Goal: Task Accomplishment & Management: Manage account settings

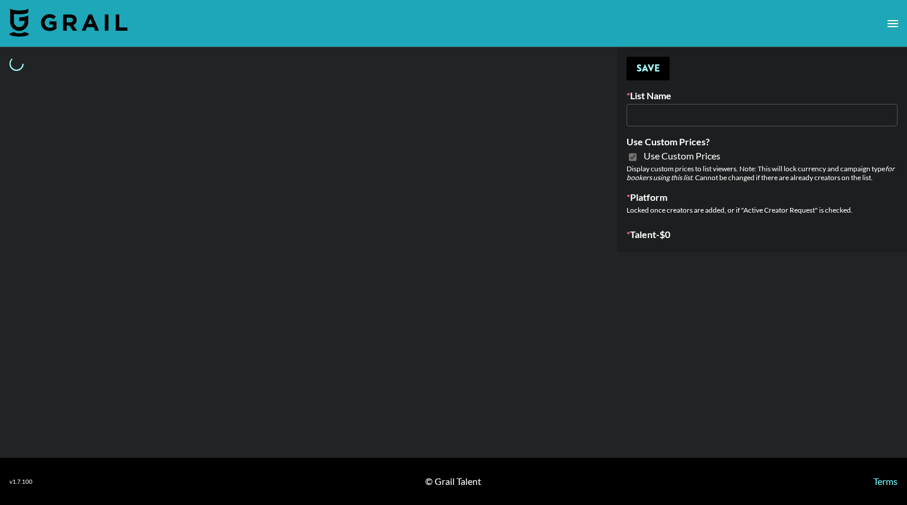
type input "FigMe and MegaMe filters - Airbrush"
checkbox input "true"
select select "Brand"
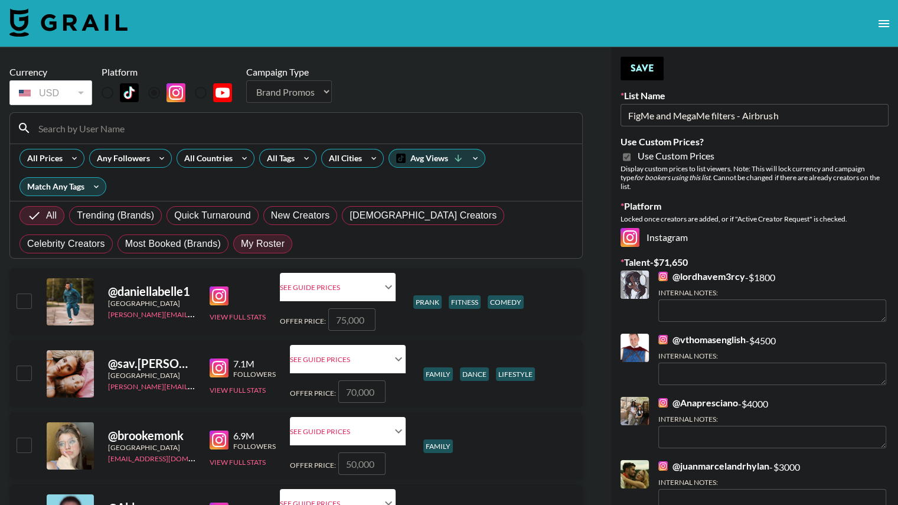
click at [241, 245] on span "My Roster" at bounding box center [263, 244] width 44 height 14
click at [241, 244] on input "My Roster" at bounding box center [241, 244] width 0 height 0
radio input "true"
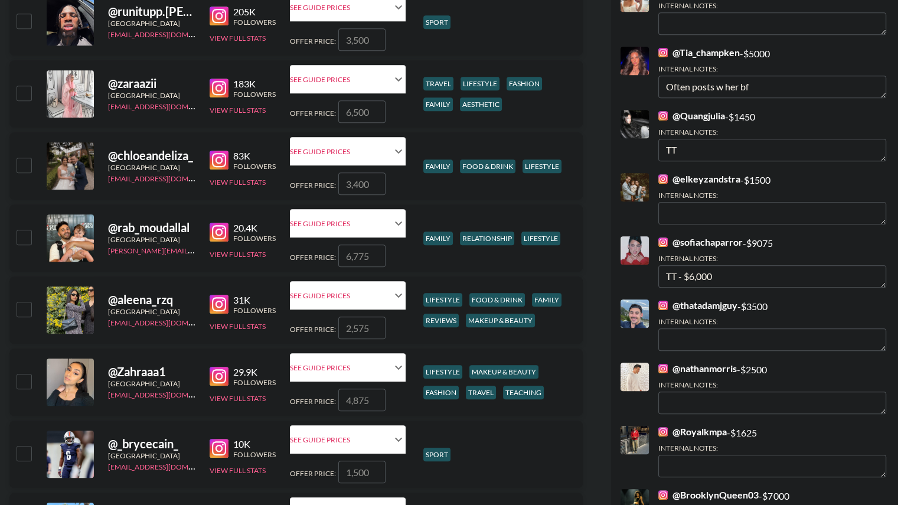
scroll to position [800, 0]
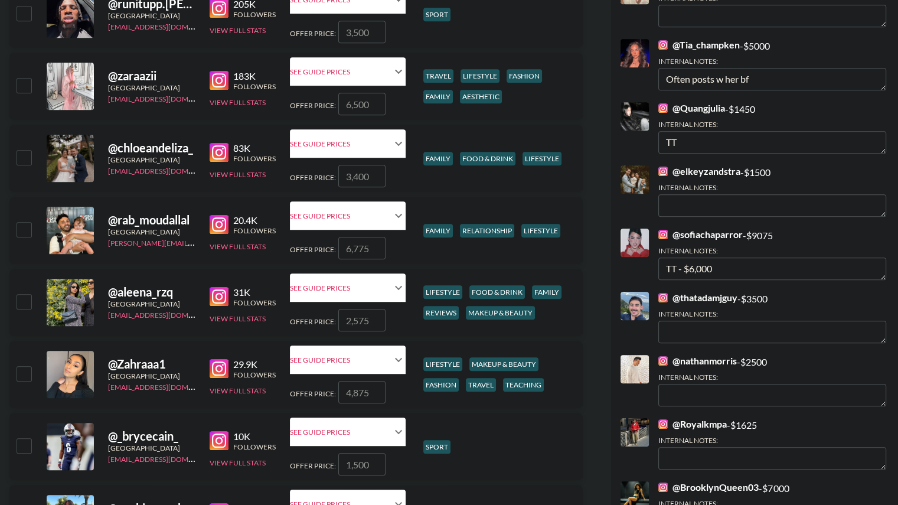
click at [28, 153] on input "checkbox" at bounding box center [24, 157] width 14 height 14
checkbox input "true"
type input "3400"
click at [21, 303] on input "checkbox" at bounding box center [24, 301] width 14 height 14
checkbox input "true"
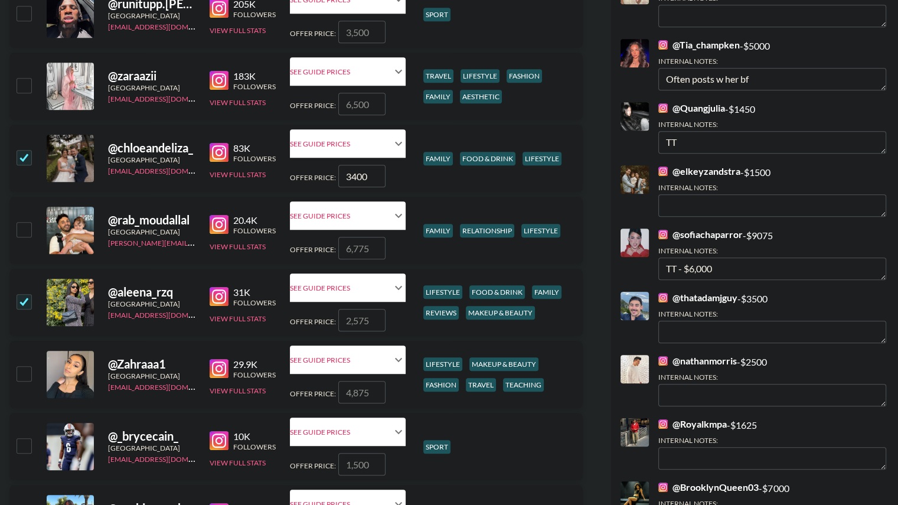
type input "2575"
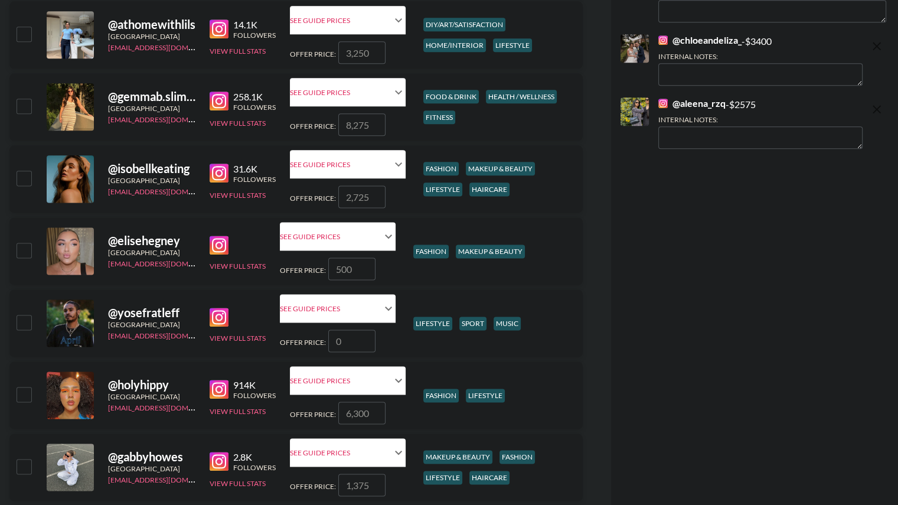
scroll to position [1500, 0]
checkbox input "false"
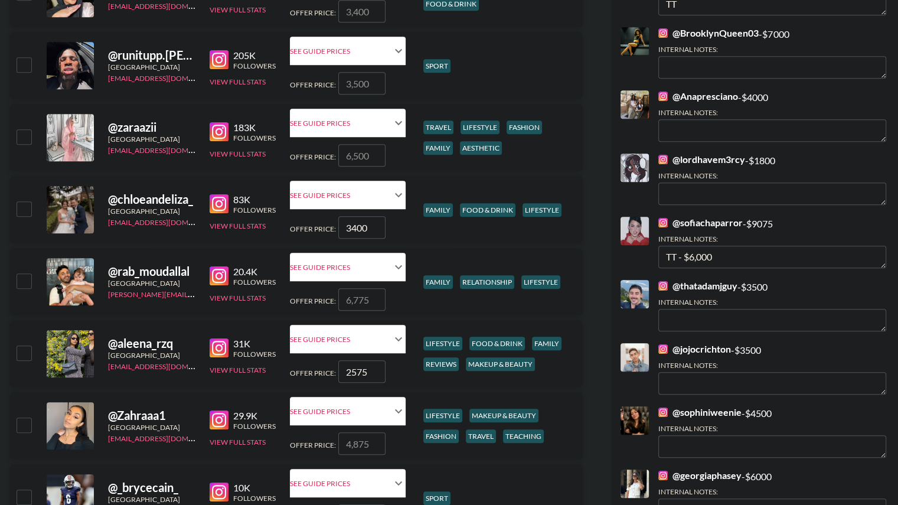
scroll to position [750, 0]
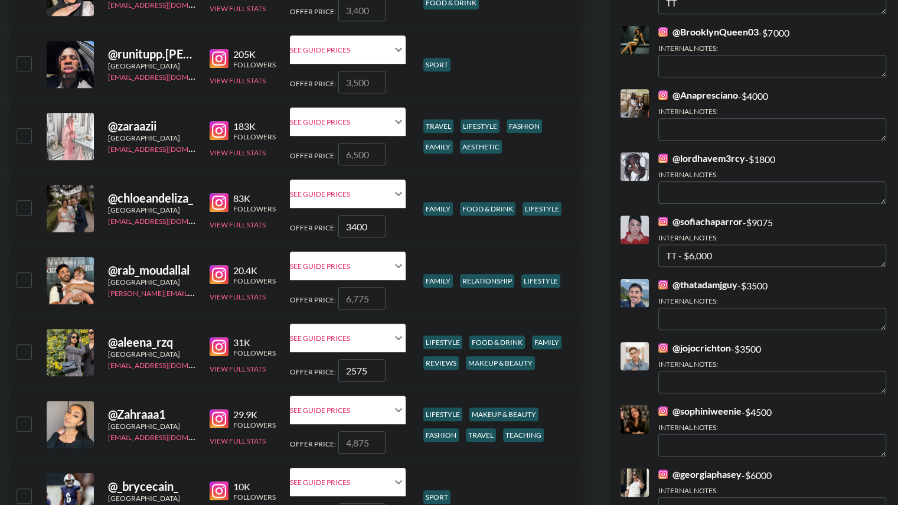
click at [25, 274] on input "checkbox" at bounding box center [24, 279] width 14 height 14
checkbox input "true"
type input "6775"
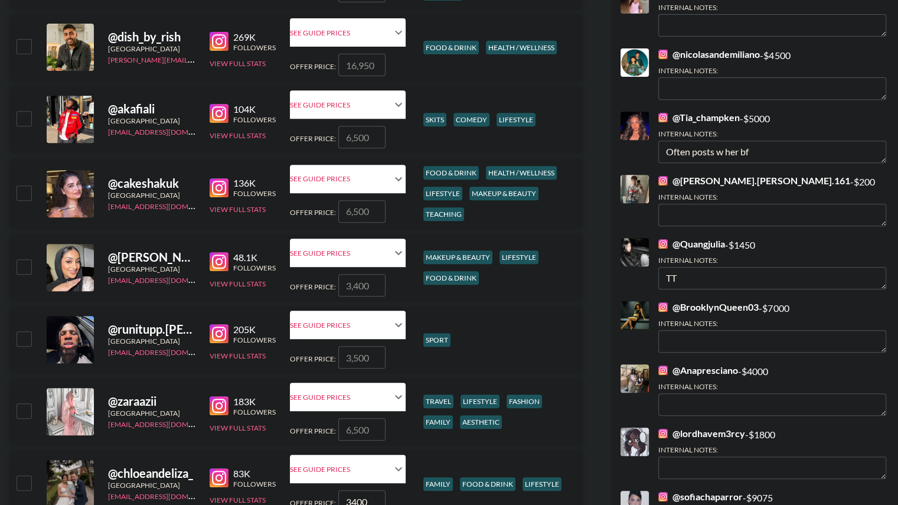
scroll to position [451, 0]
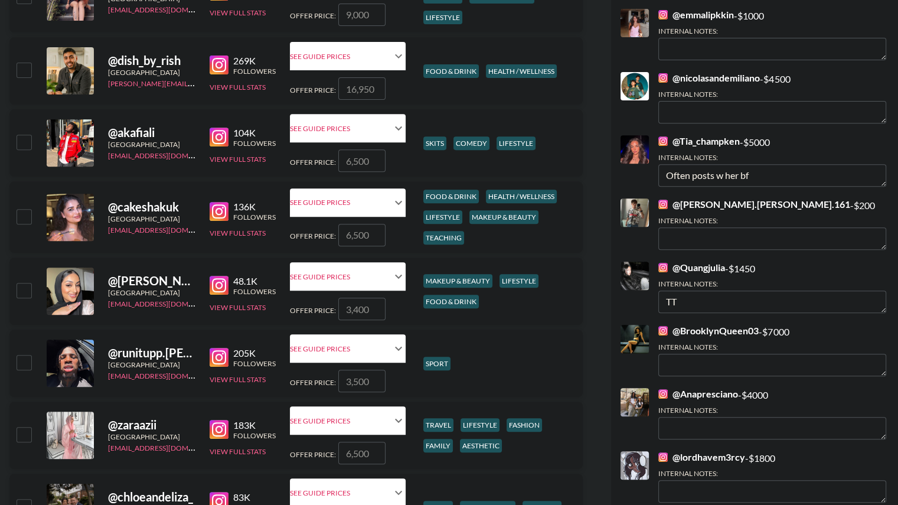
click at [25, 217] on input "checkbox" at bounding box center [24, 216] width 14 height 14
checkbox input "true"
type input "6500"
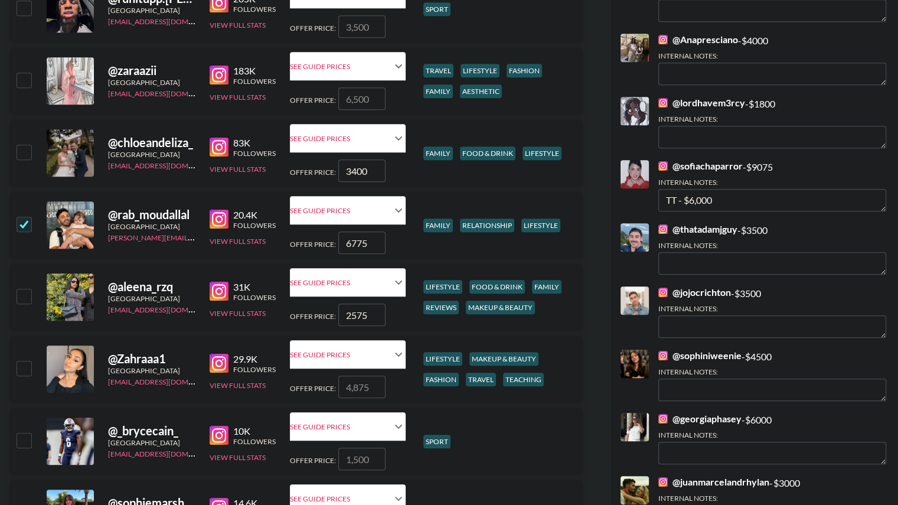
scroll to position [806, 0]
click at [26, 148] on input "checkbox" at bounding box center [24, 152] width 14 height 14
checkbox input "true"
click at [26, 295] on input "checkbox" at bounding box center [24, 296] width 14 height 14
checkbox input "true"
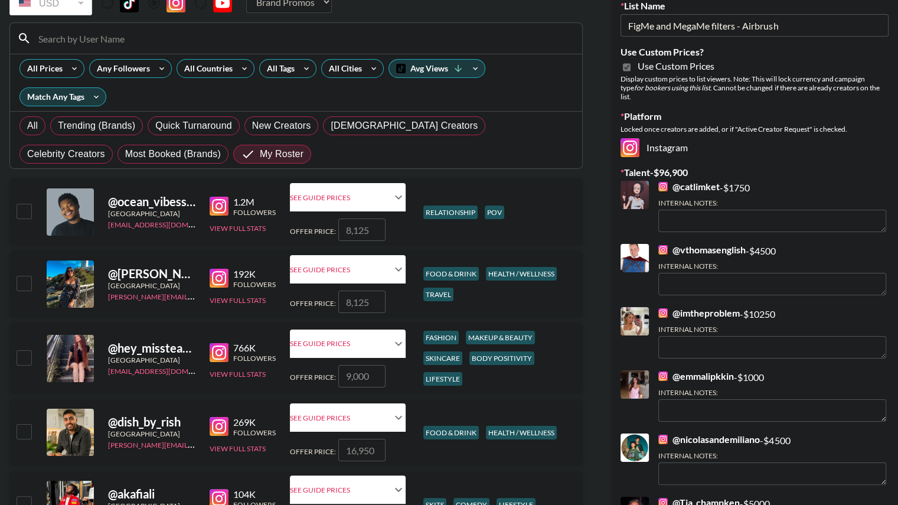
scroll to position [0, 0]
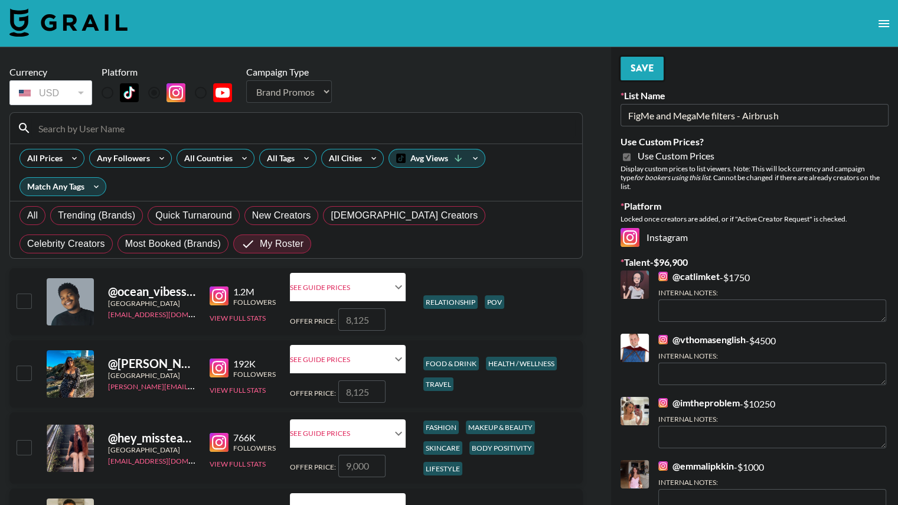
click at [640, 70] on button "Save" at bounding box center [642, 69] width 43 height 24
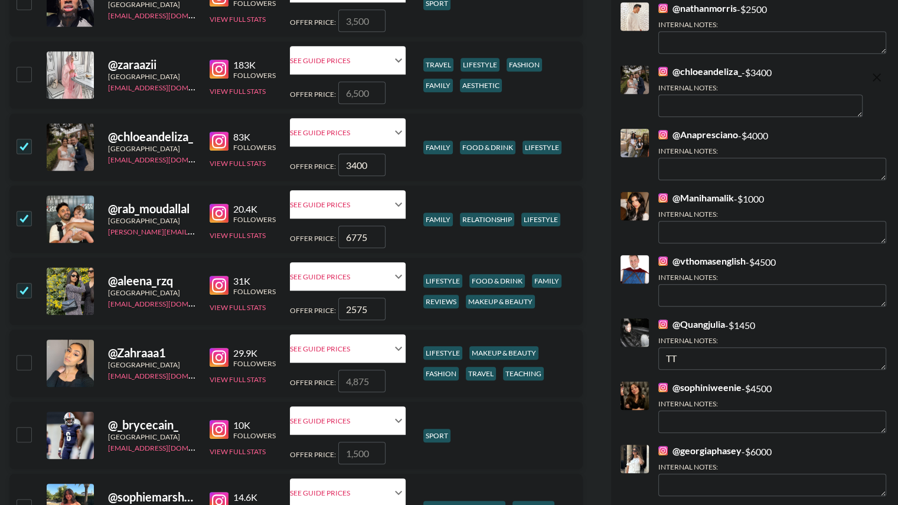
scroll to position [812, 0]
